Goal: Information Seeking & Learning: Learn about a topic

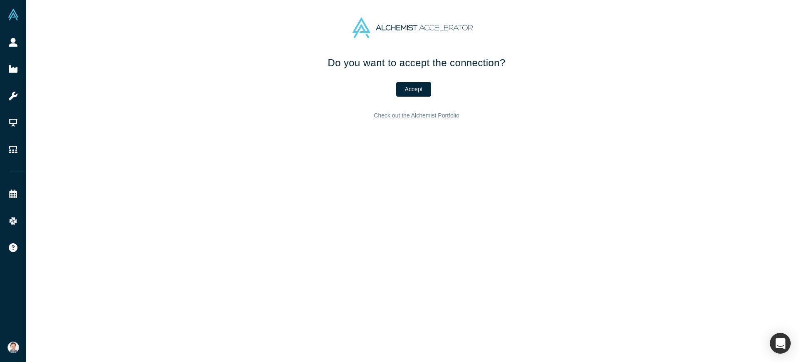
click at [414, 97] on div "Do you want to accept the connection? Accept Check out the Alchemist Portfolio" at bounding box center [416, 94] width 349 height 79
click at [414, 88] on button "Accept" at bounding box center [413, 89] width 35 height 15
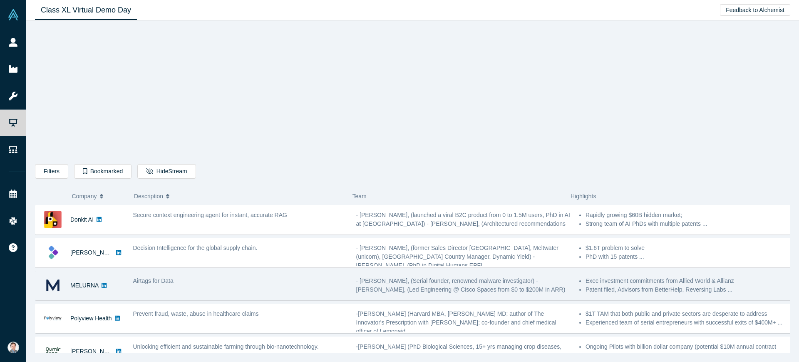
scroll to position [156, 0]
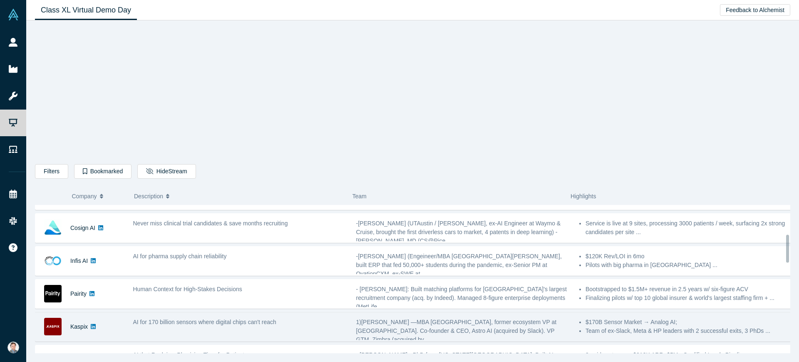
click at [188, 328] on div "AI for 170 billion sensors where digital chips can't reach" at bounding box center [240, 326] width 223 height 26
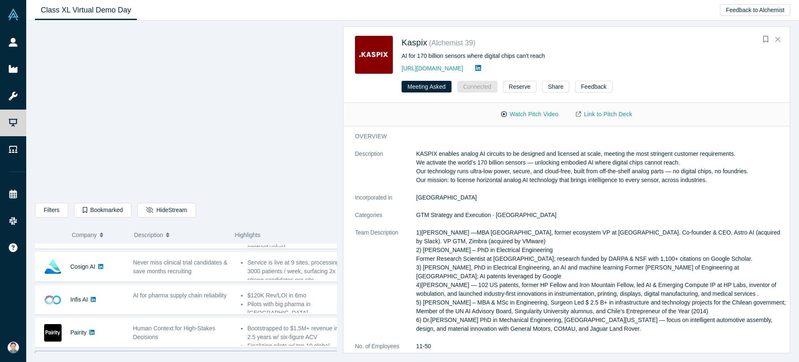
scroll to position [183, 0]
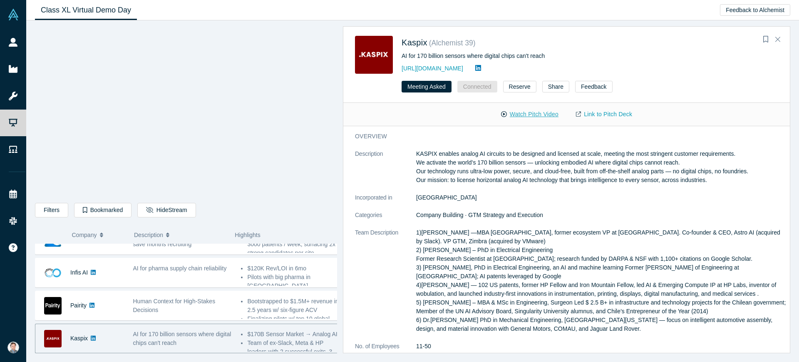
click at [542, 116] on button "Watch Pitch Video" at bounding box center [529, 114] width 75 height 15
